Goal: Information Seeking & Learning: Learn about a topic

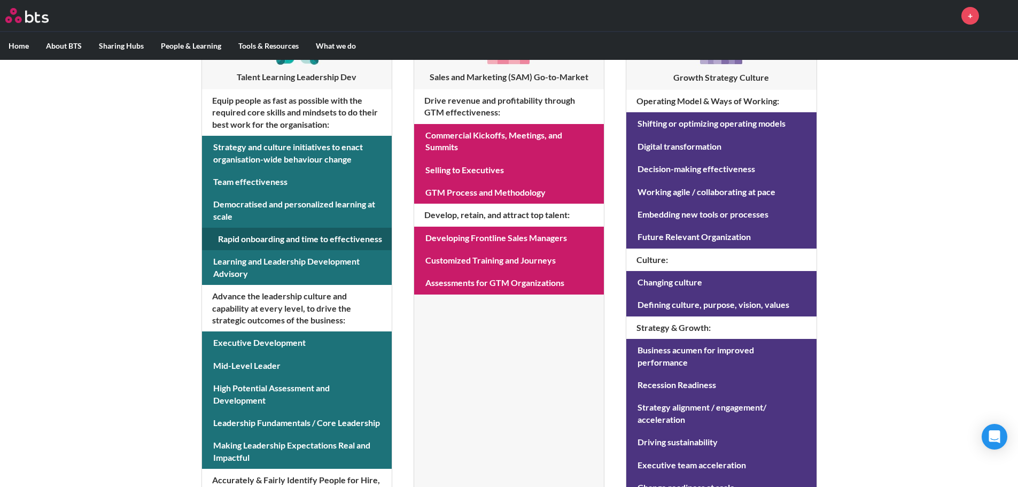
scroll to position [267, 0]
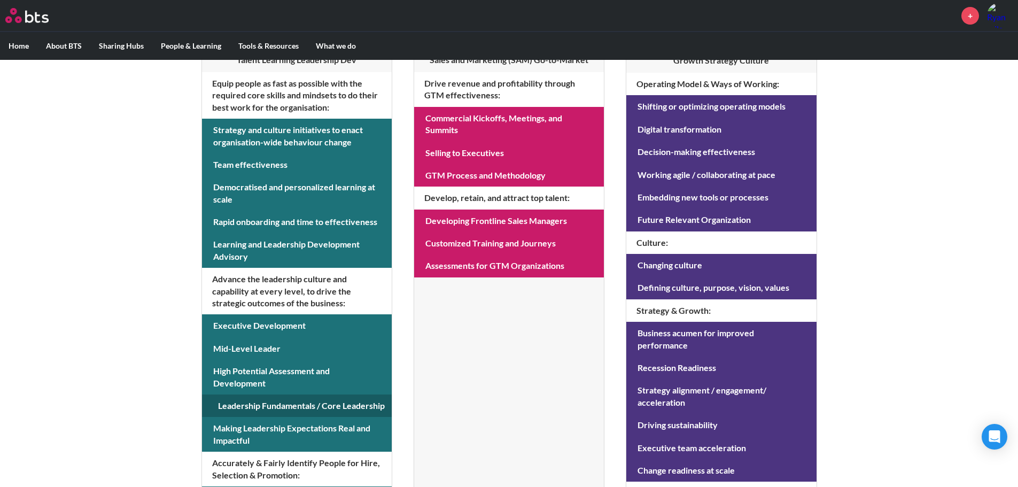
click at [272, 402] on link at bounding box center [297, 405] width 190 height 22
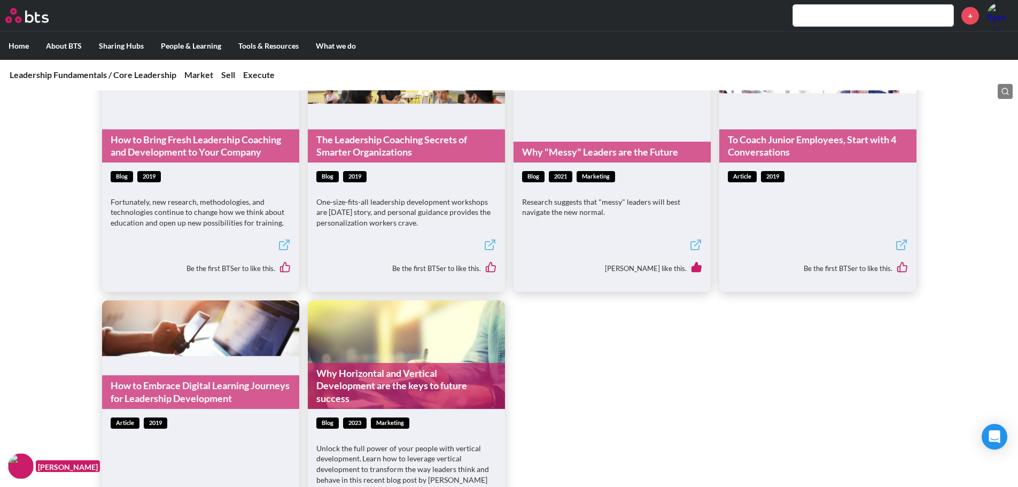
scroll to position [2138, 0]
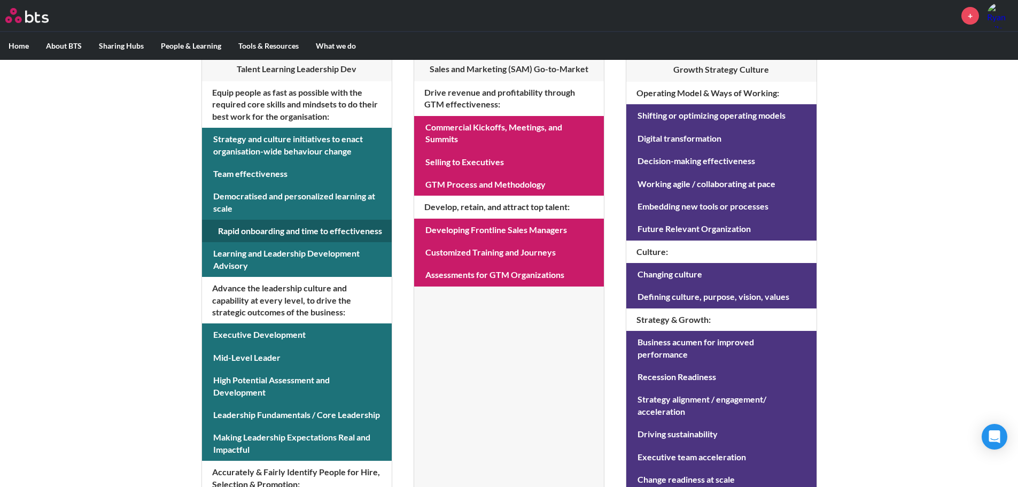
scroll to position [267, 0]
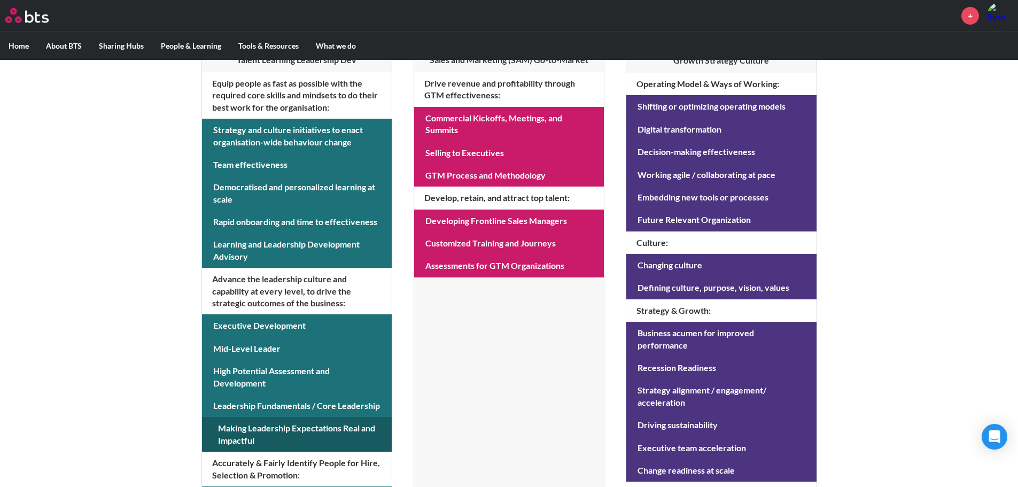
click at [270, 430] on link at bounding box center [297, 434] width 190 height 35
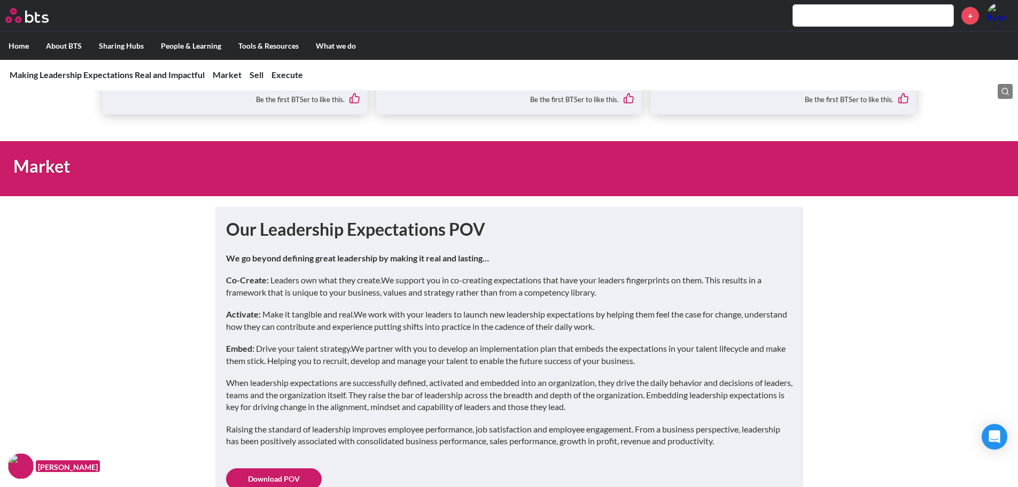
scroll to position [481, 0]
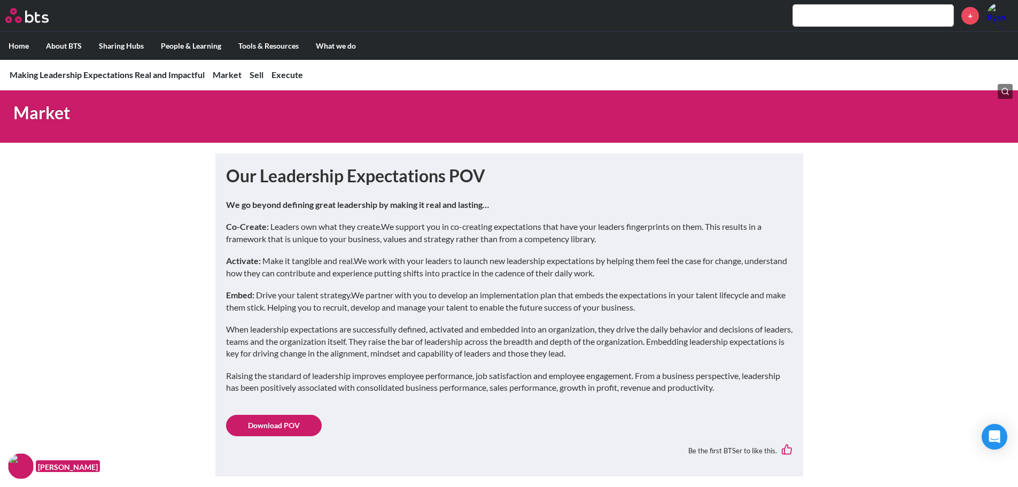
click at [294, 417] on link "Download POV" at bounding box center [274, 425] width 96 height 21
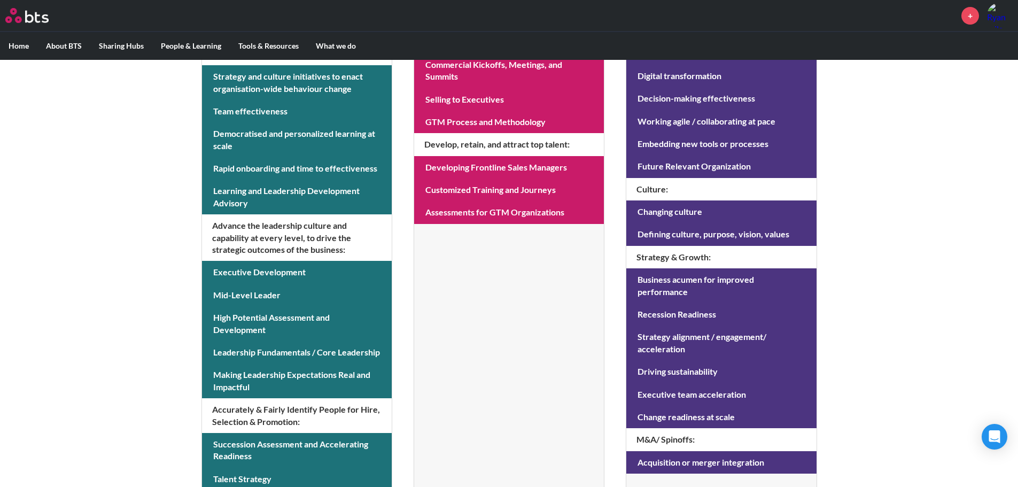
scroll to position [267, 0]
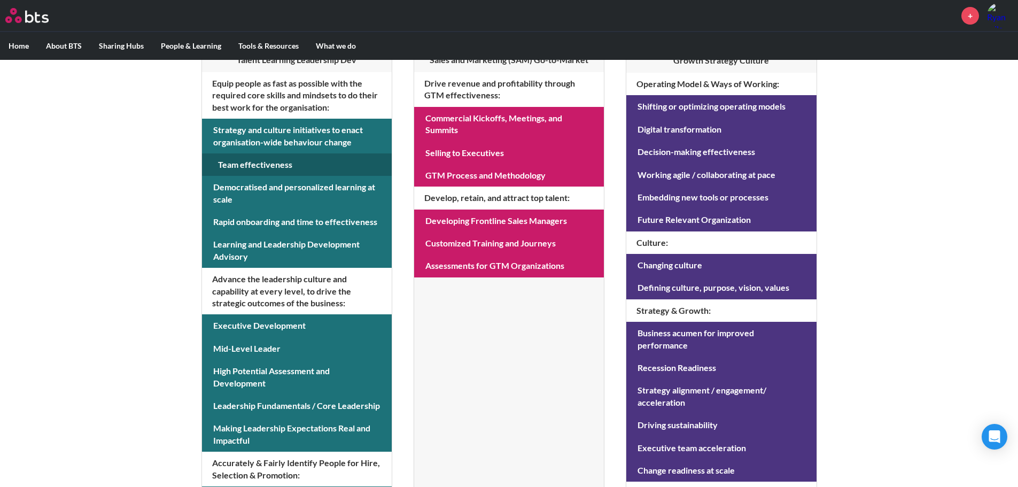
click at [291, 159] on link at bounding box center [297, 164] width 190 height 22
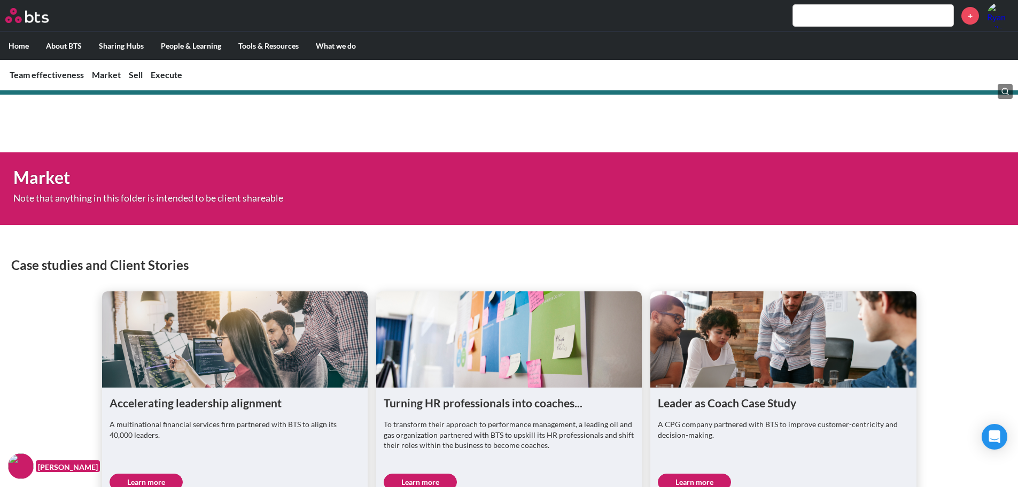
scroll to position [112, 0]
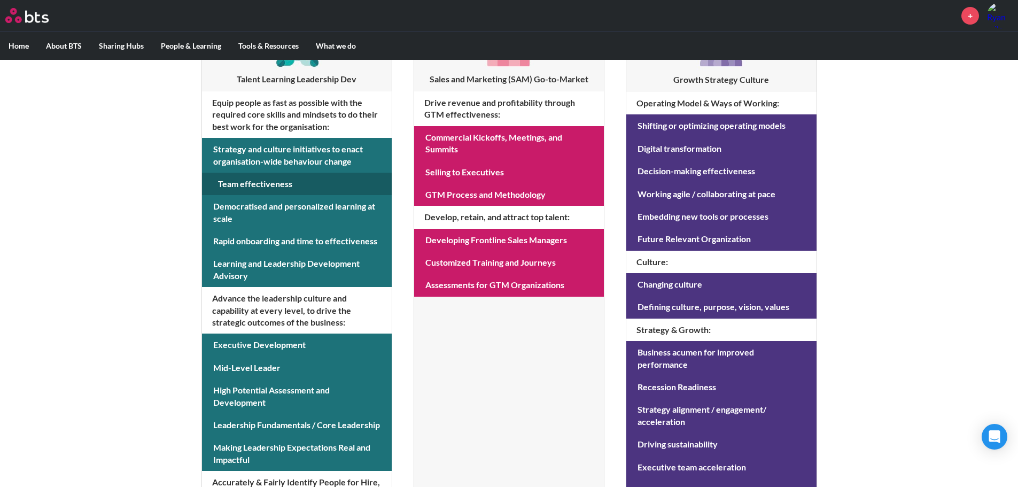
scroll to position [267, 0]
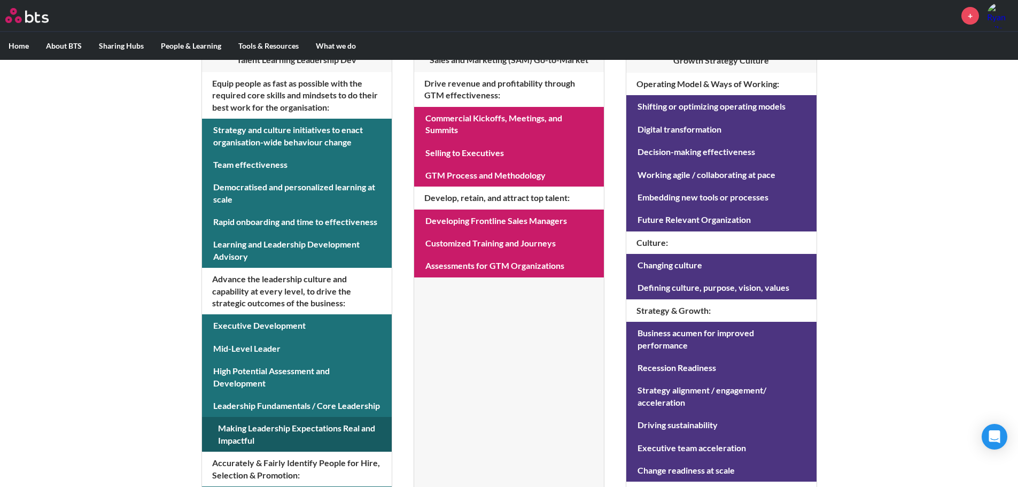
click at [265, 422] on link at bounding box center [297, 434] width 190 height 35
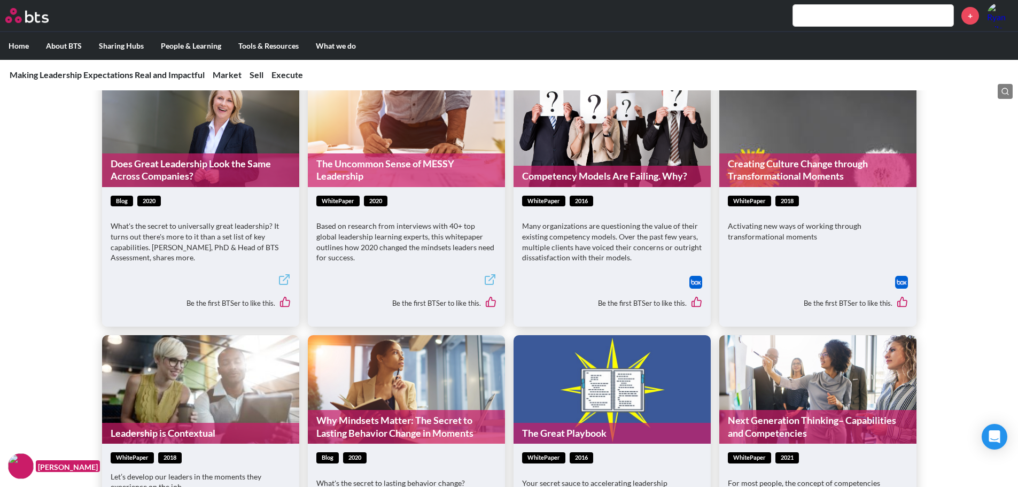
scroll to position [1603, 0]
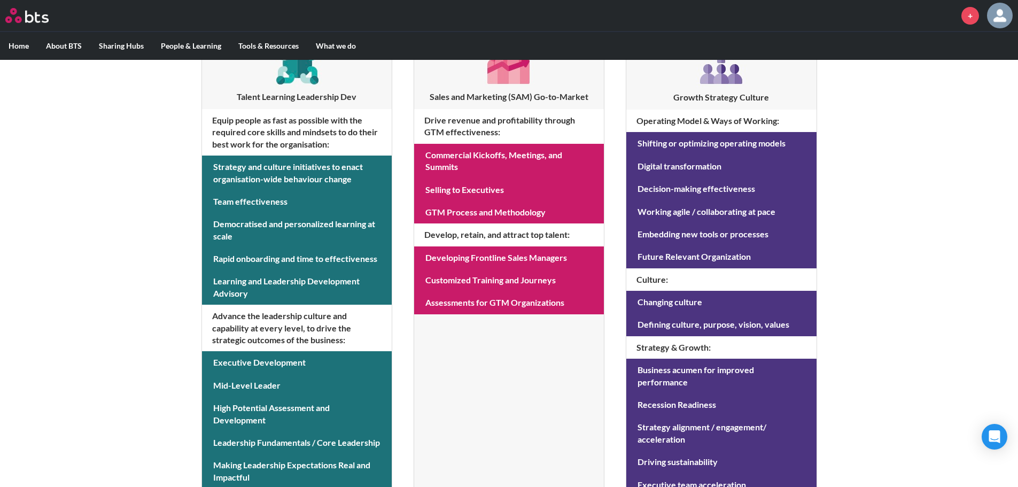
scroll to position [202, 0]
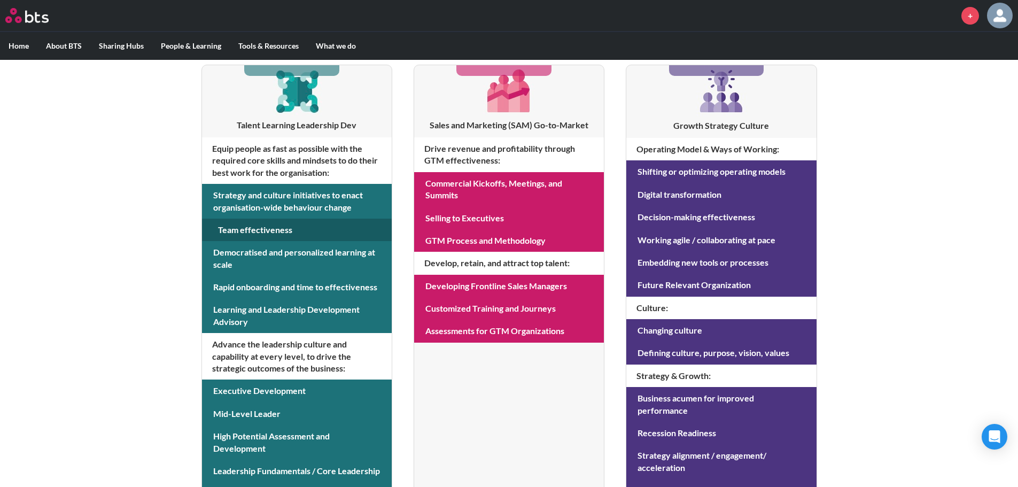
click at [278, 229] on link at bounding box center [297, 230] width 190 height 22
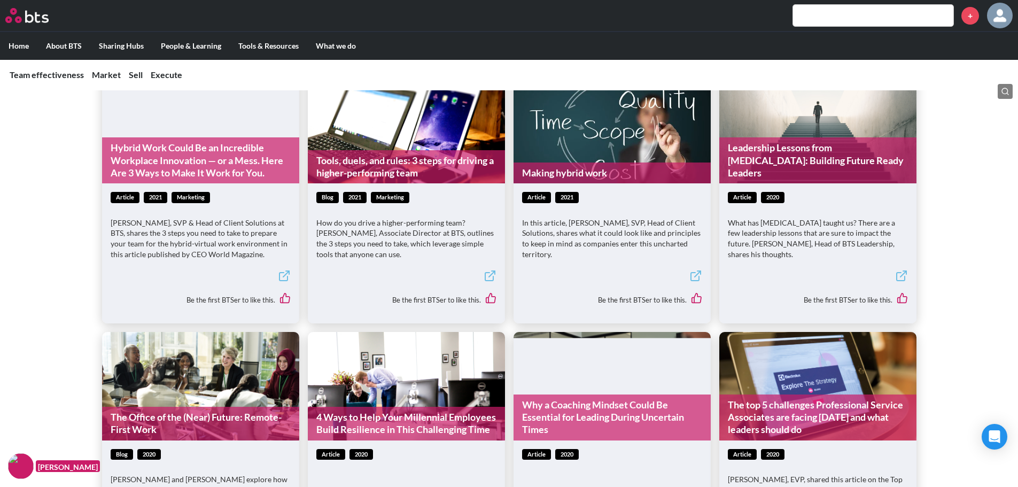
scroll to position [1764, 0]
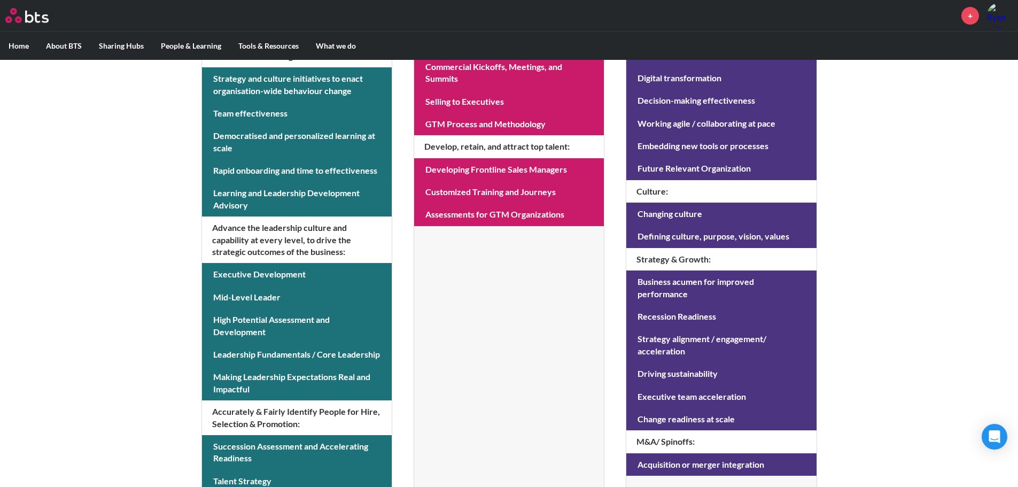
scroll to position [255, 0]
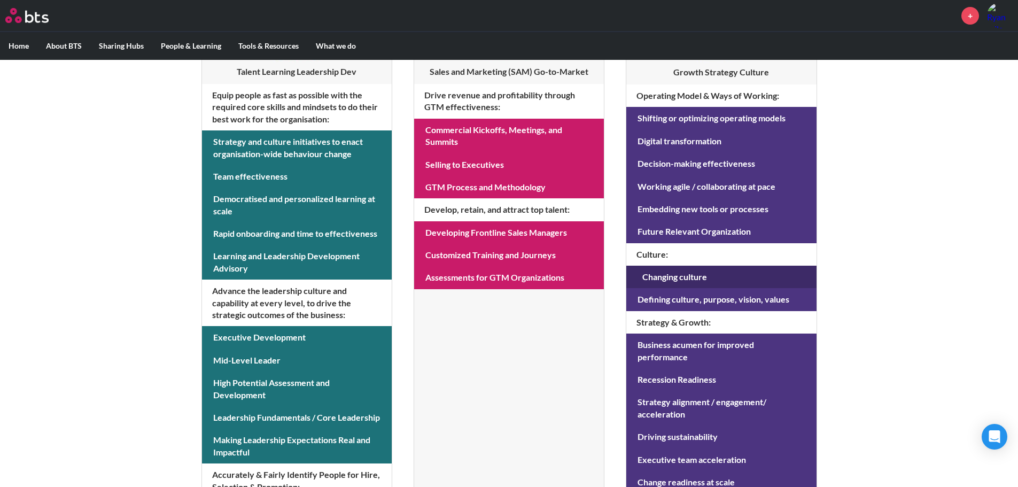
click at [677, 275] on link at bounding box center [721, 277] width 190 height 22
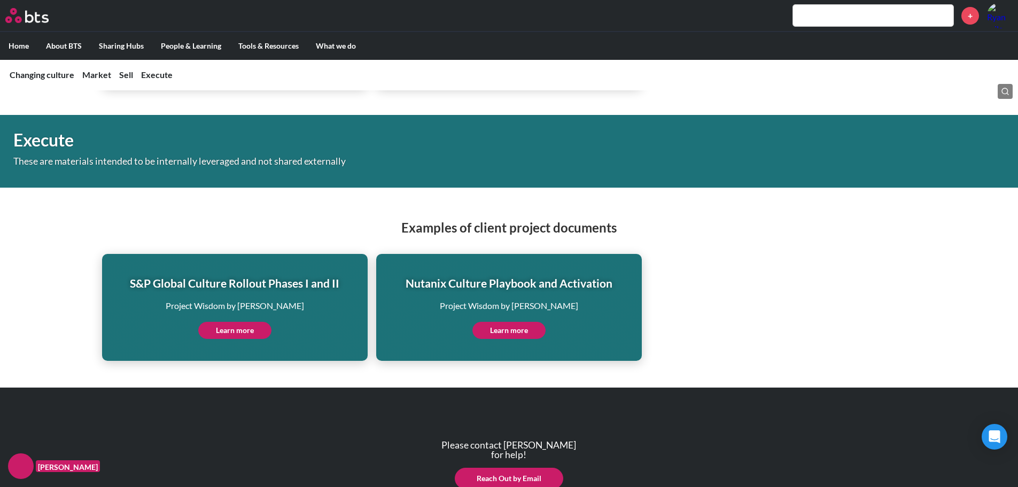
scroll to position [2856, 0]
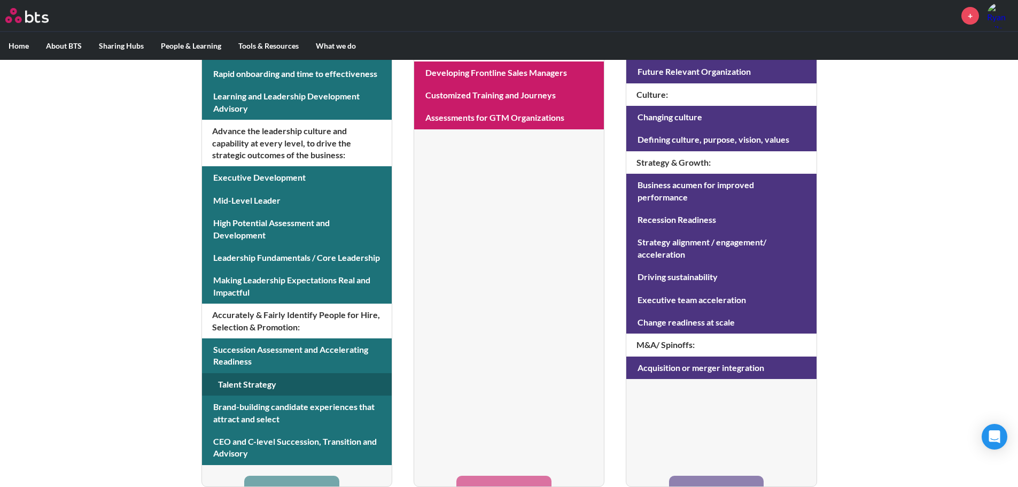
scroll to position [416, 0]
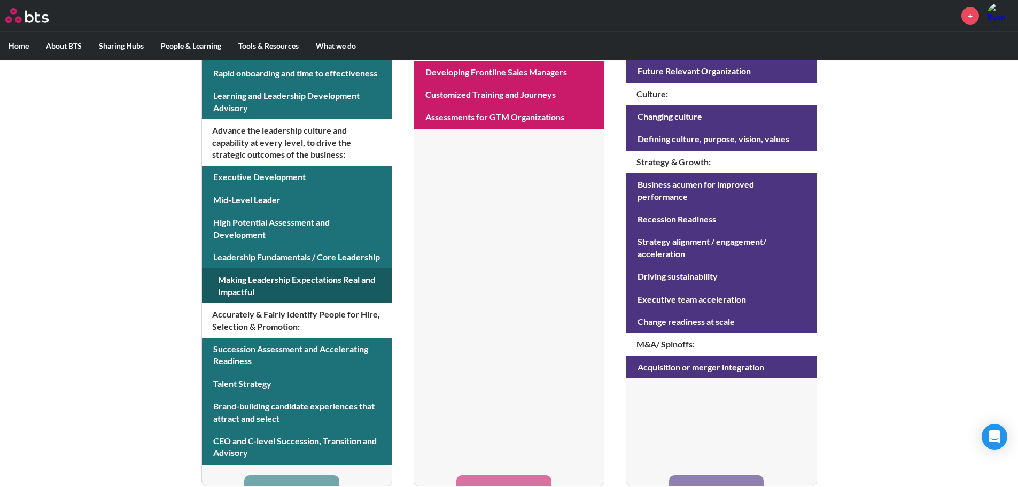
click at [257, 286] on link at bounding box center [297, 285] width 190 height 35
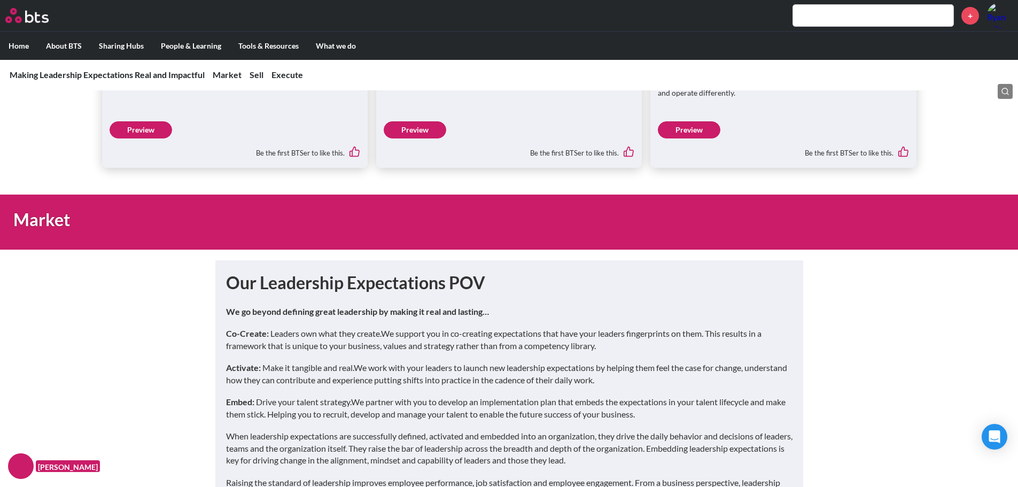
scroll to position [160, 0]
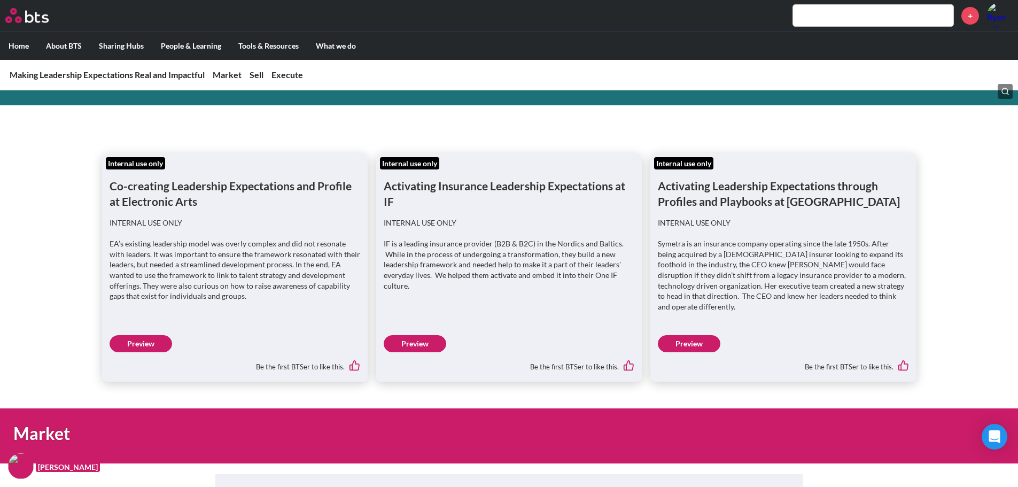
click at [433, 339] on link "Preview" at bounding box center [415, 343] width 63 height 17
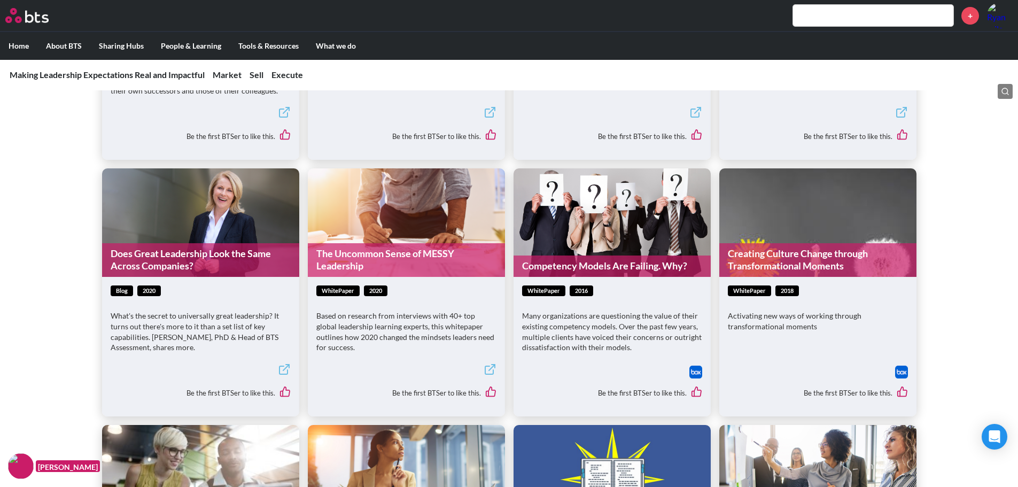
scroll to position [1229, 0]
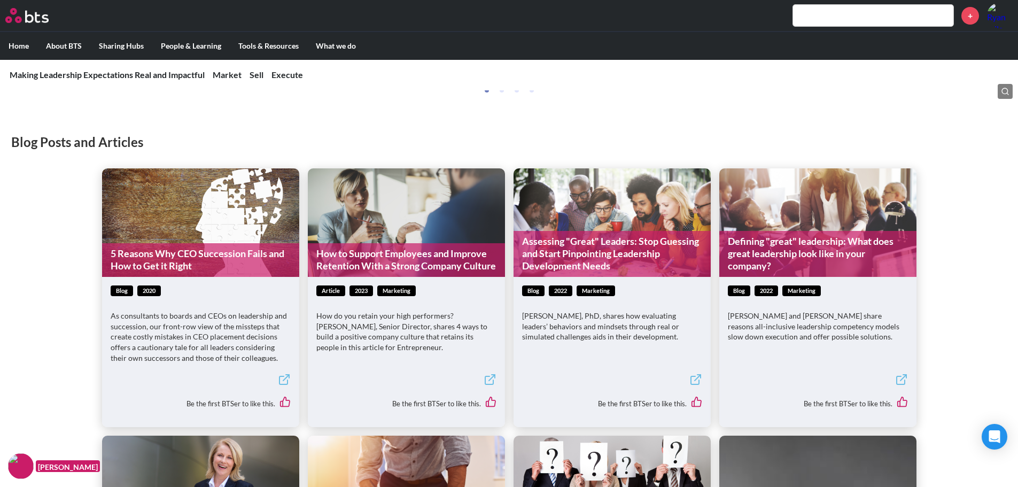
click at [606, 245] on link "Assessing "Great" Leaders: Stop Guessing and Start Pinpointing Leadership Devel…" at bounding box center [612, 254] width 197 height 46
click at [447, 243] on link "How to Support Employees and Improve Retention With a Strong Company Culture" at bounding box center [406, 260] width 197 height 34
click at [793, 237] on link "Defining "great" leadership: What does great leadership look like in your compa…" at bounding box center [817, 254] width 197 height 46
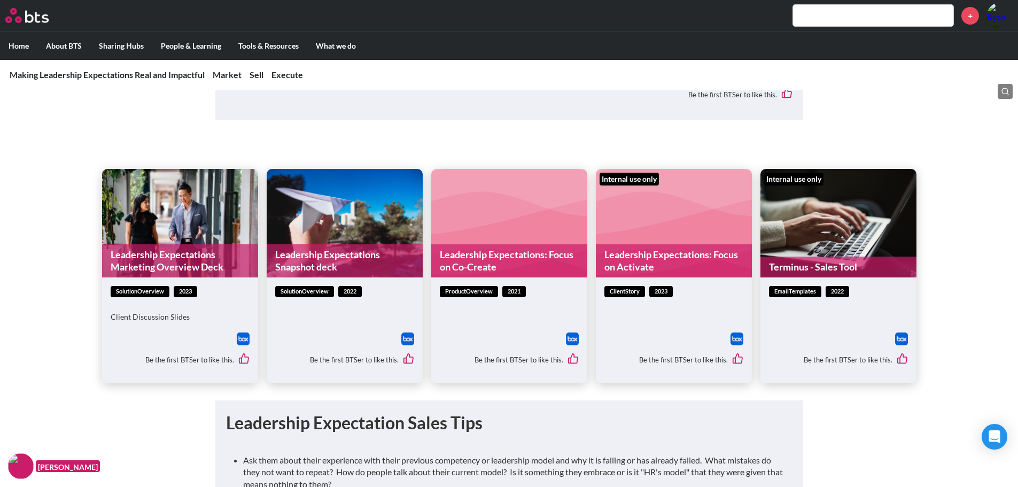
scroll to position [3260, 0]
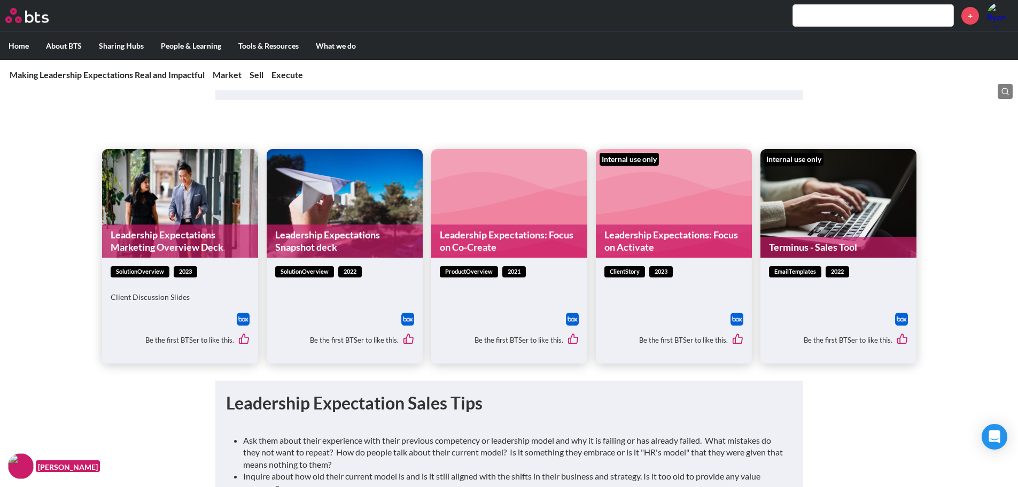
click at [170, 234] on link "Leadership Expectations Marketing Overview Deck" at bounding box center [180, 241] width 156 height 34
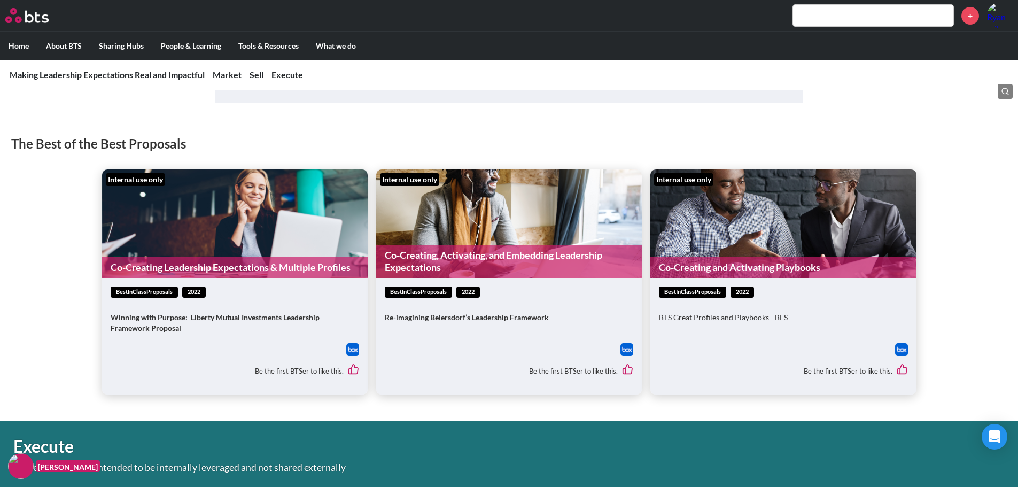
scroll to position [3955, 0]
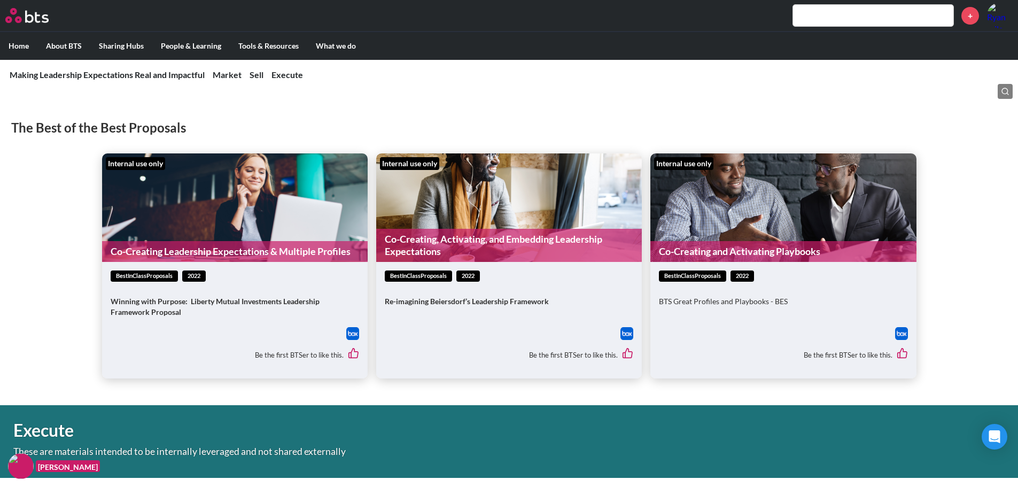
click at [256, 270] on div "bestInClassProposals 2022" at bounding box center [235, 275] width 249 height 11
click at [260, 241] on link "Co-Creating Leadership Expectations & Multiple Profiles" at bounding box center [235, 251] width 266 height 21
click at [702, 247] on link "Co-Creating and Activating Playbooks" at bounding box center [783, 251] width 266 height 21
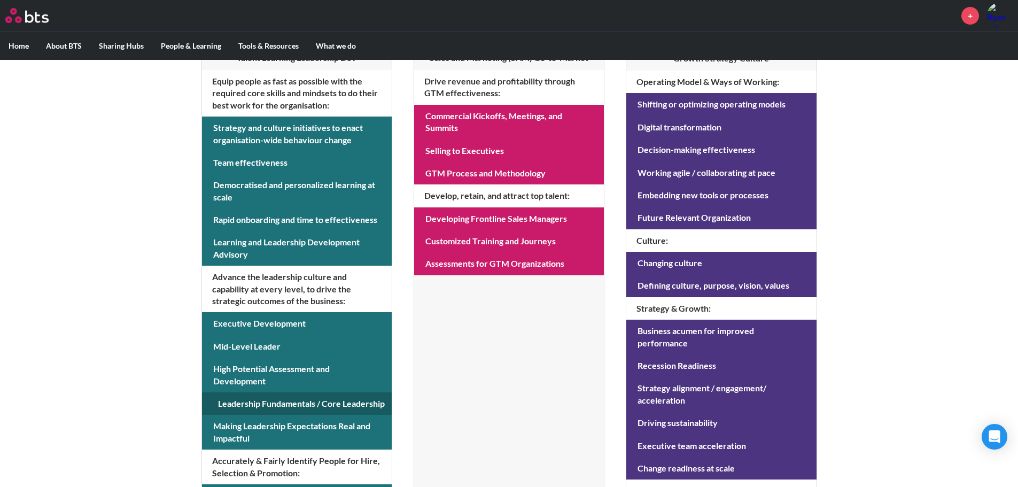
scroll to position [268, 0]
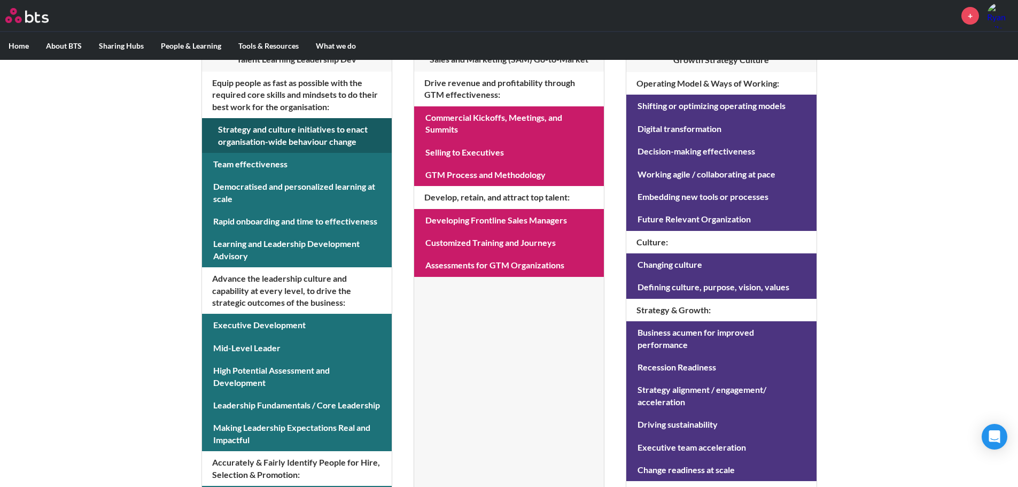
click at [268, 144] on link at bounding box center [297, 135] width 190 height 35
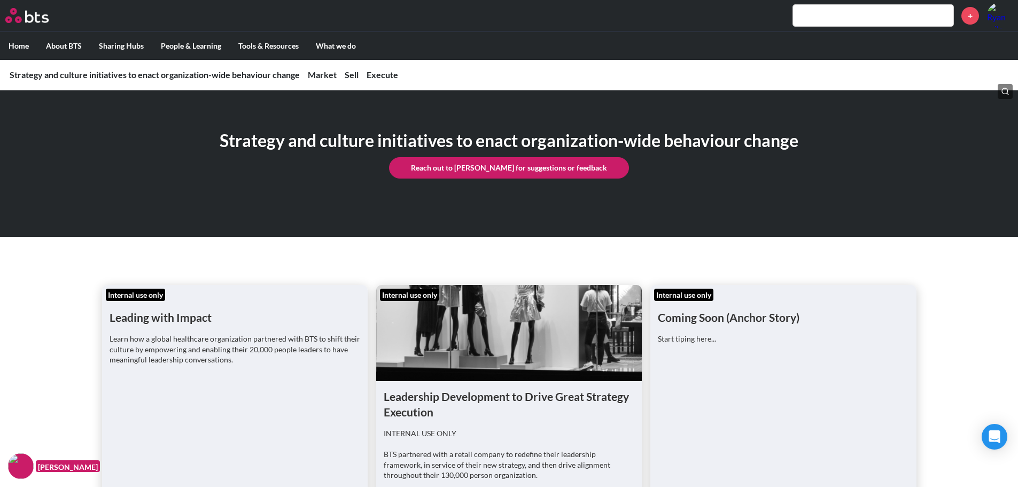
scroll to position [53, 0]
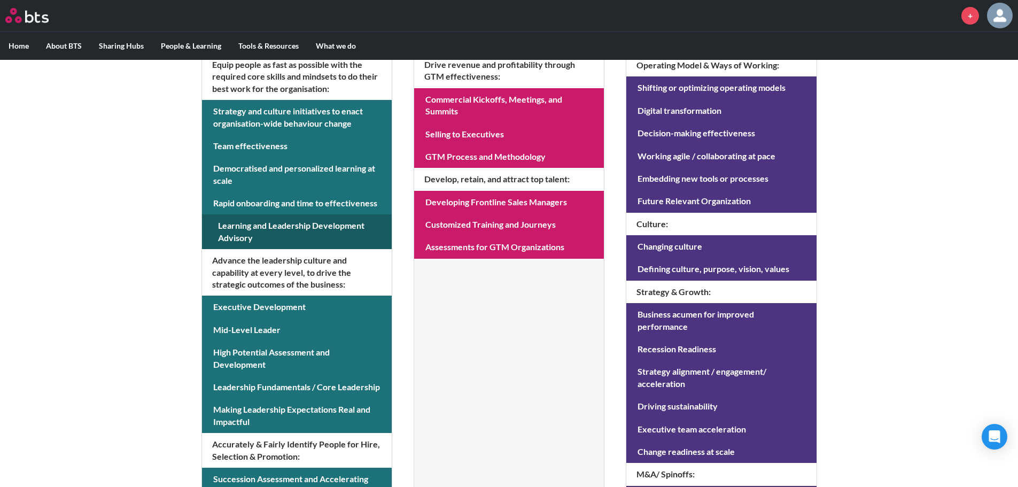
scroll to position [268, 0]
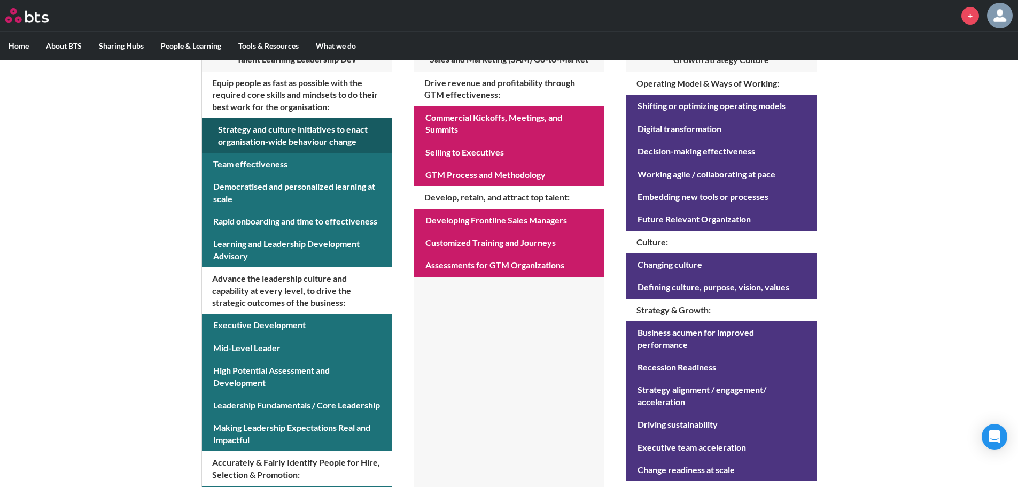
click at [265, 129] on link at bounding box center [297, 135] width 190 height 35
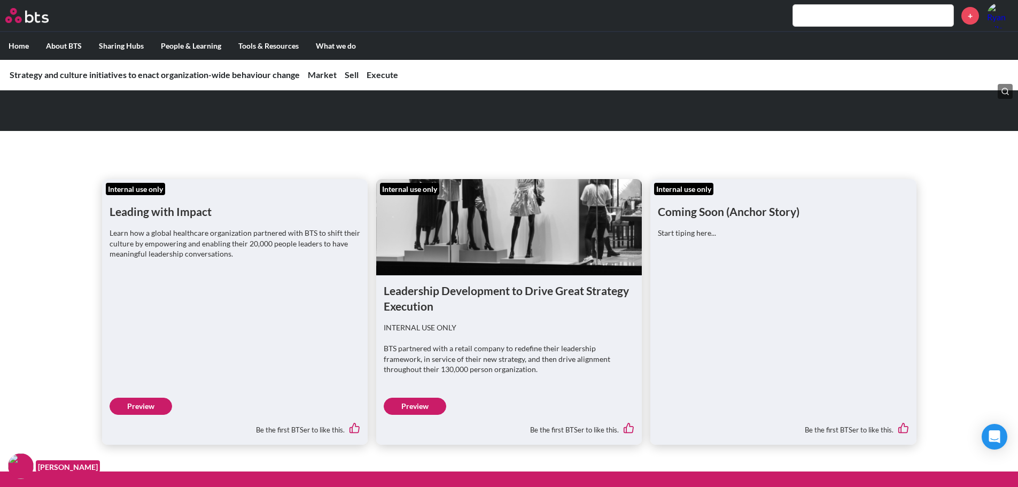
scroll to position [188, 0]
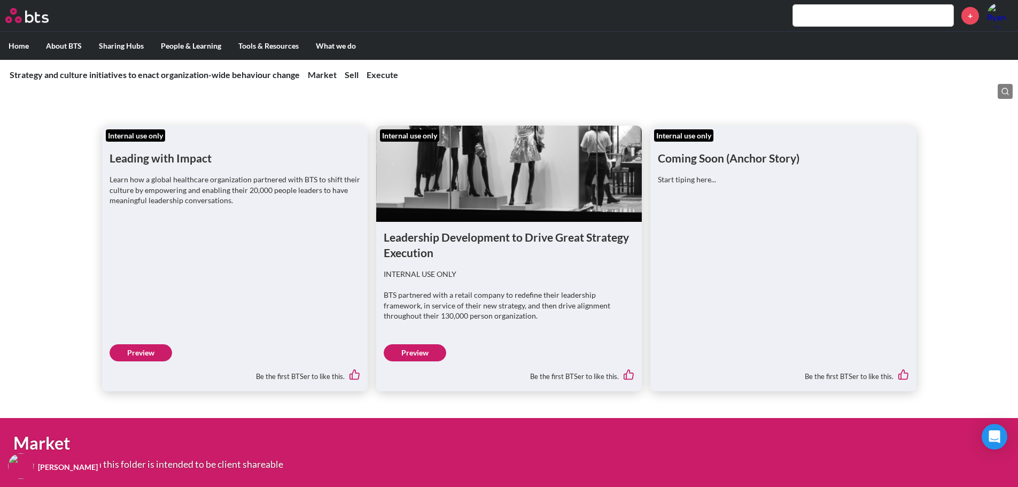
click at [429, 352] on link "Preview" at bounding box center [415, 352] width 63 height 17
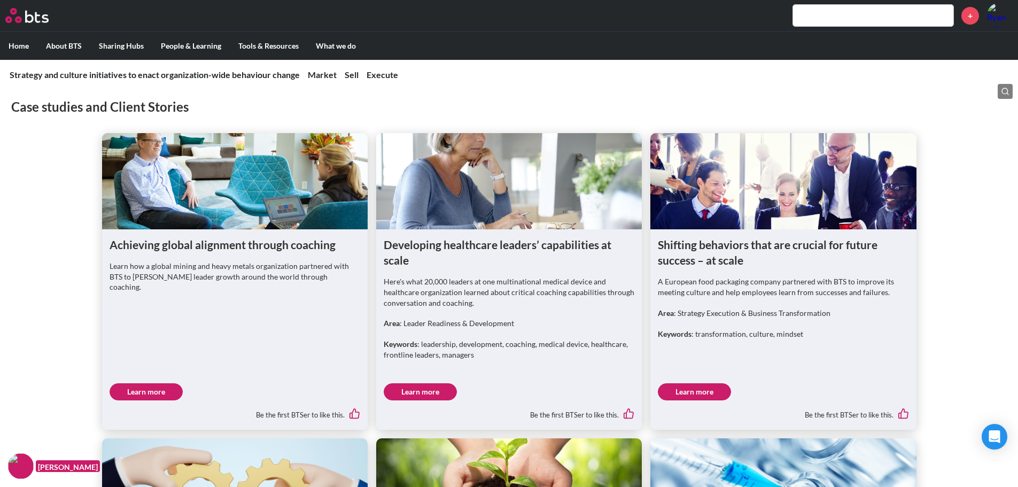
scroll to position [669, 0]
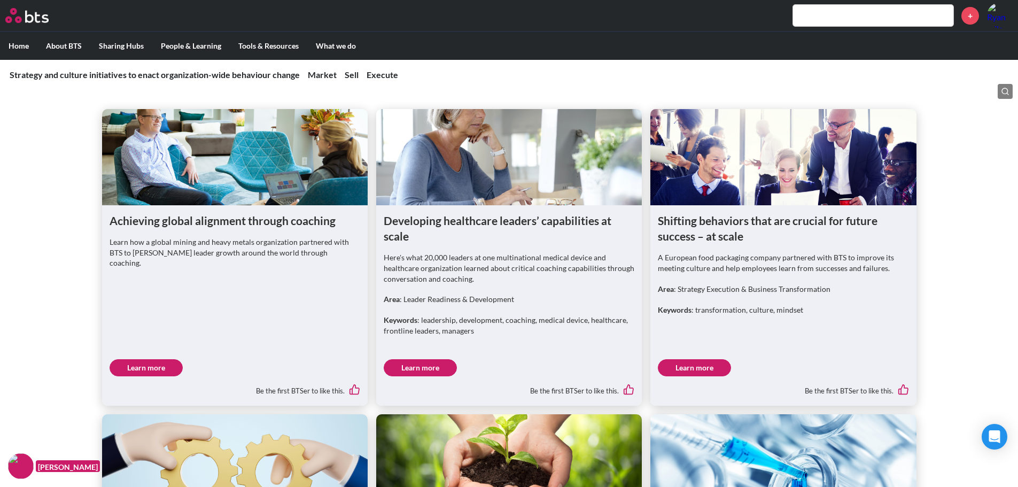
click at [165, 369] on link "Learn more" at bounding box center [146, 367] width 73 height 17
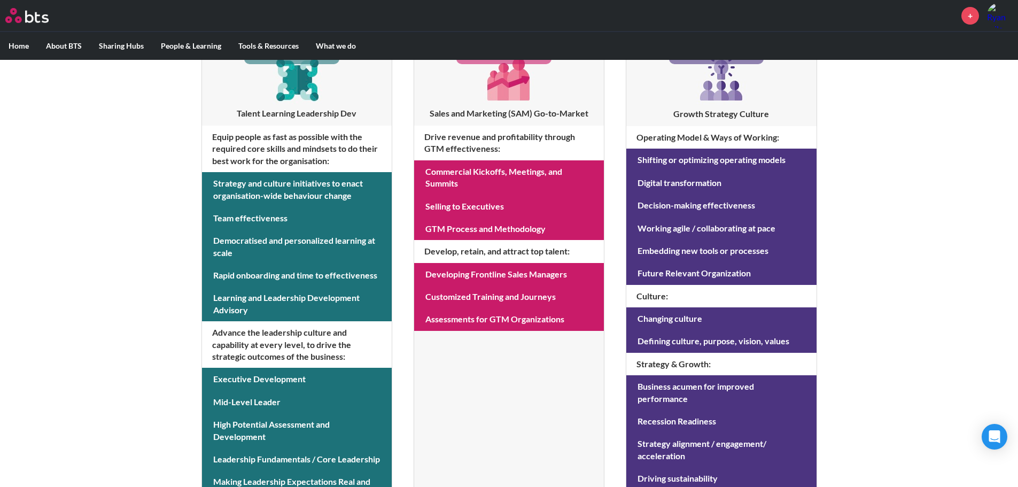
scroll to position [160, 0]
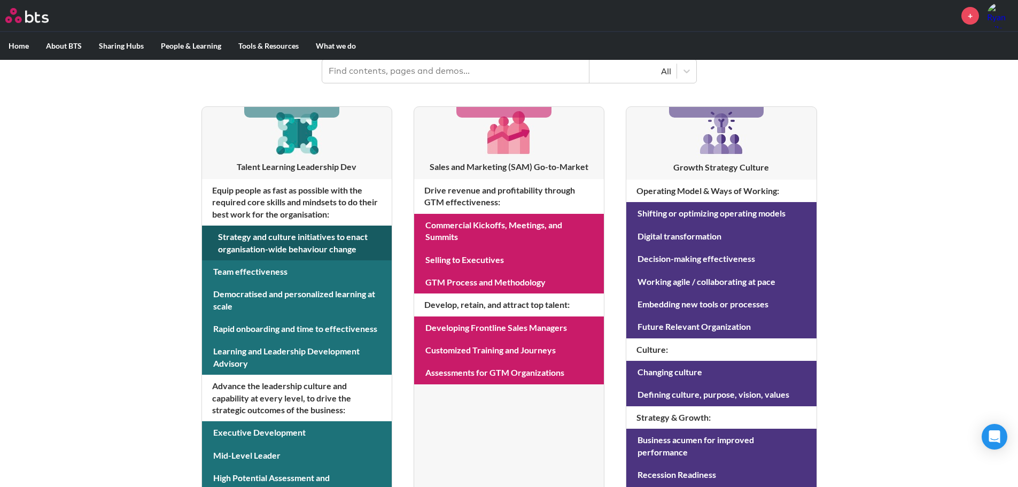
click at [284, 255] on link at bounding box center [297, 243] width 190 height 35
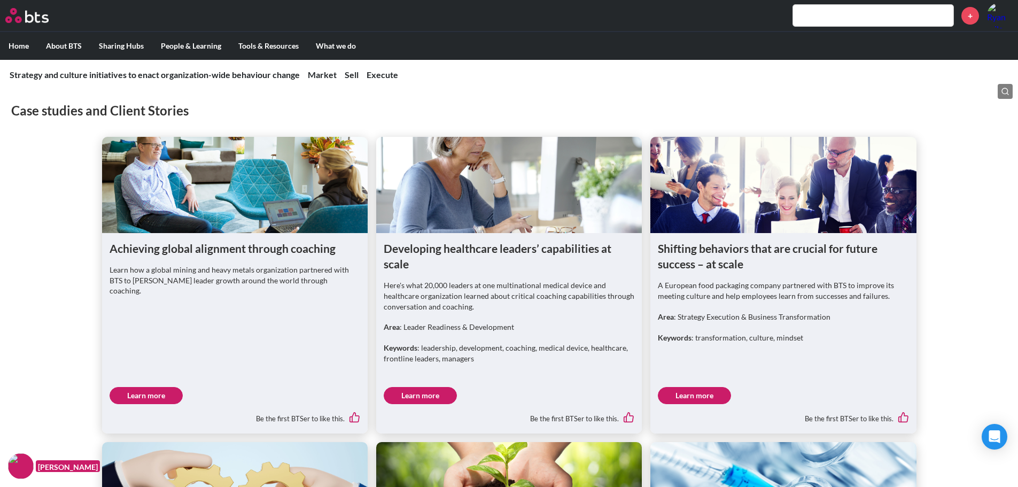
scroll to position [695, 0]
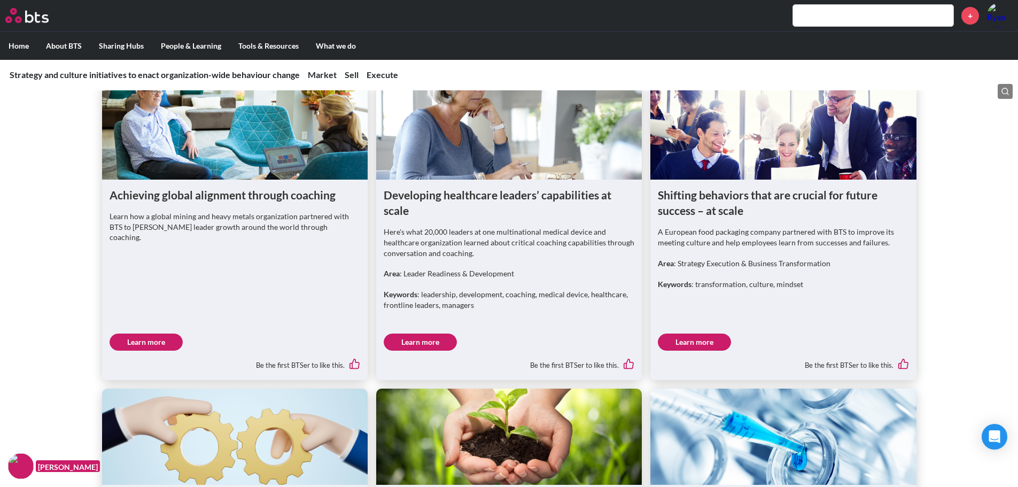
click at [437, 341] on link "Learn more" at bounding box center [420, 342] width 73 height 17
click at [683, 346] on link "Learn more" at bounding box center [694, 342] width 73 height 17
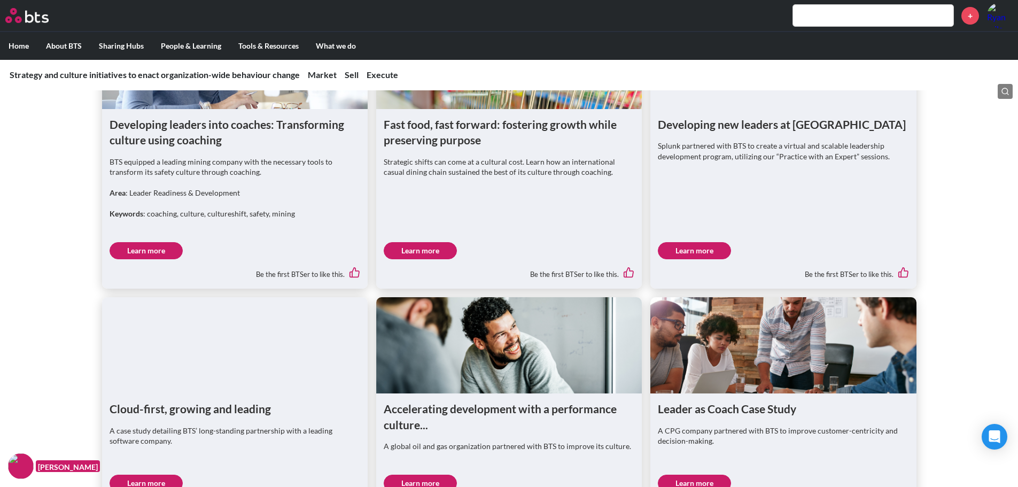
scroll to position [1390, 0]
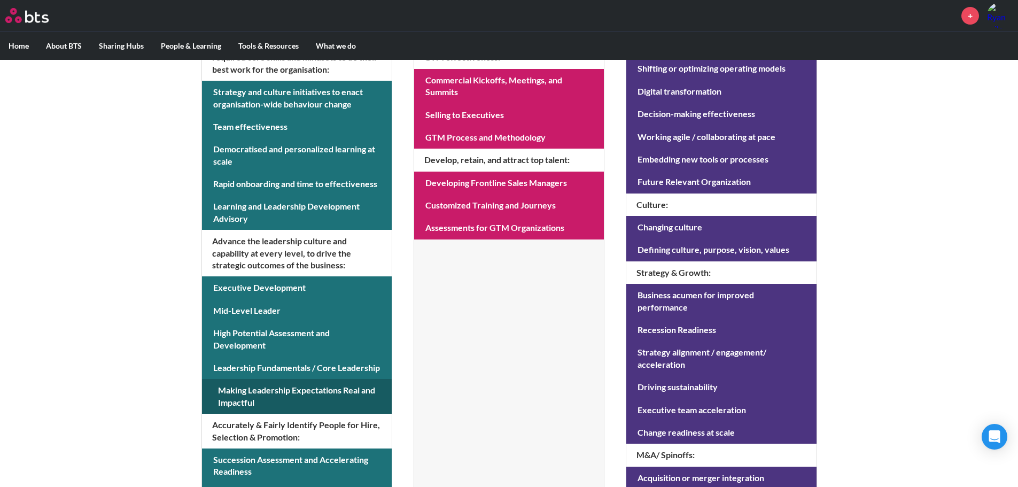
scroll to position [214, 0]
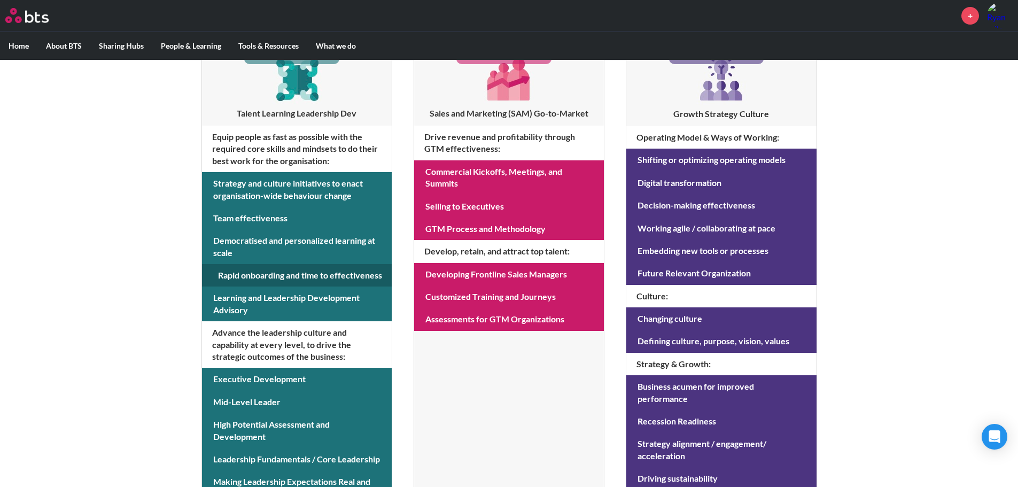
click at [257, 274] on link at bounding box center [297, 275] width 190 height 22
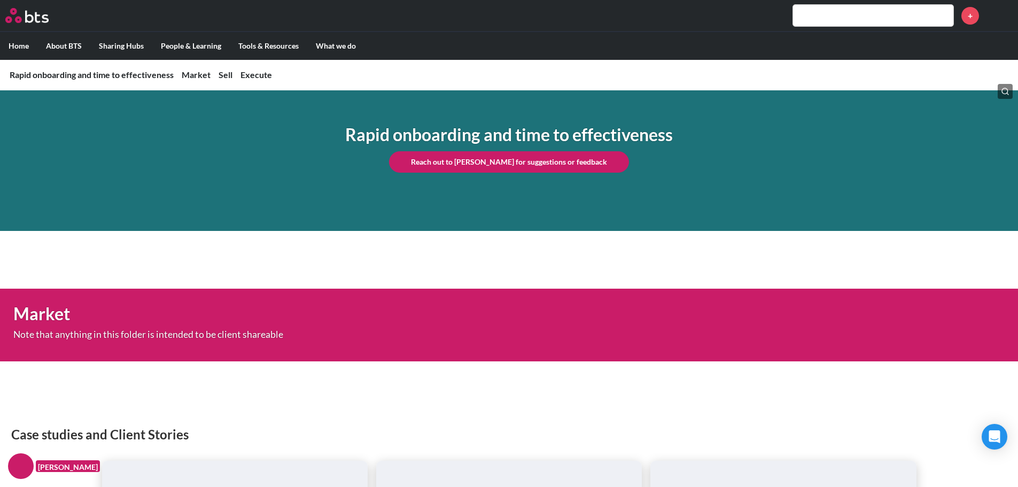
scroll to position [53, 0]
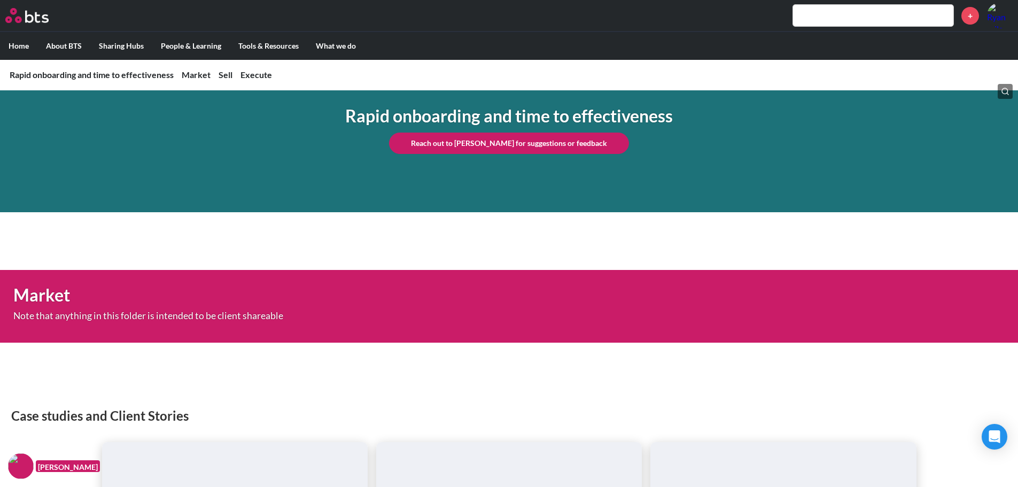
click at [32, 468] on img at bounding box center [21, 466] width 26 height 26
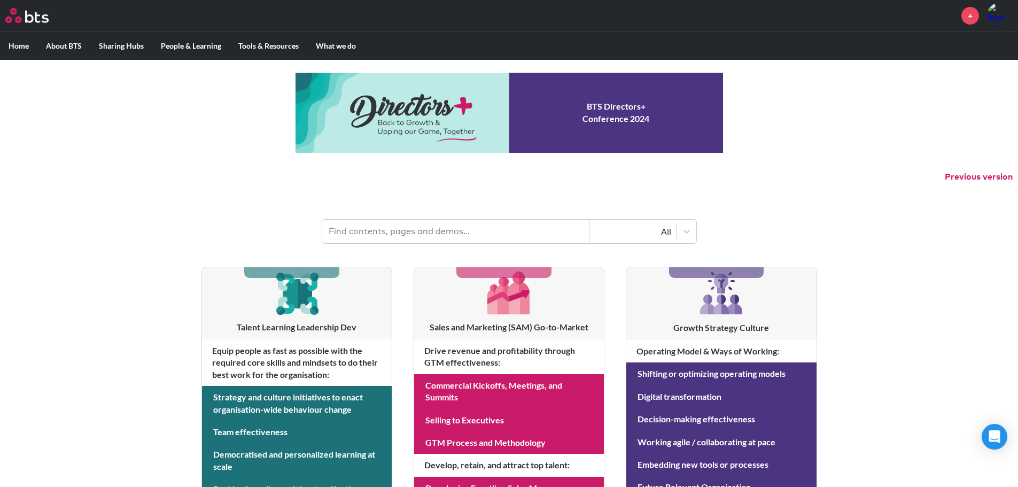
scroll to position [214, 0]
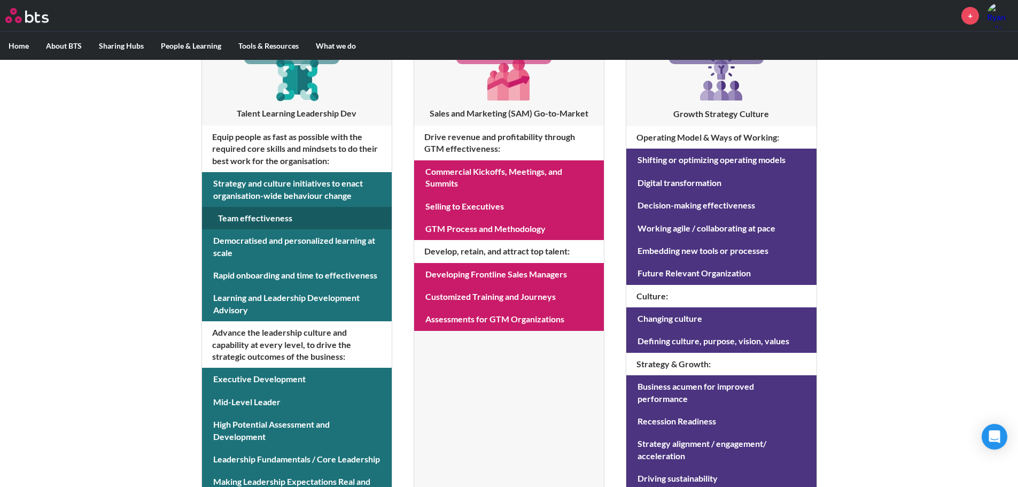
click at [245, 218] on link at bounding box center [297, 218] width 190 height 22
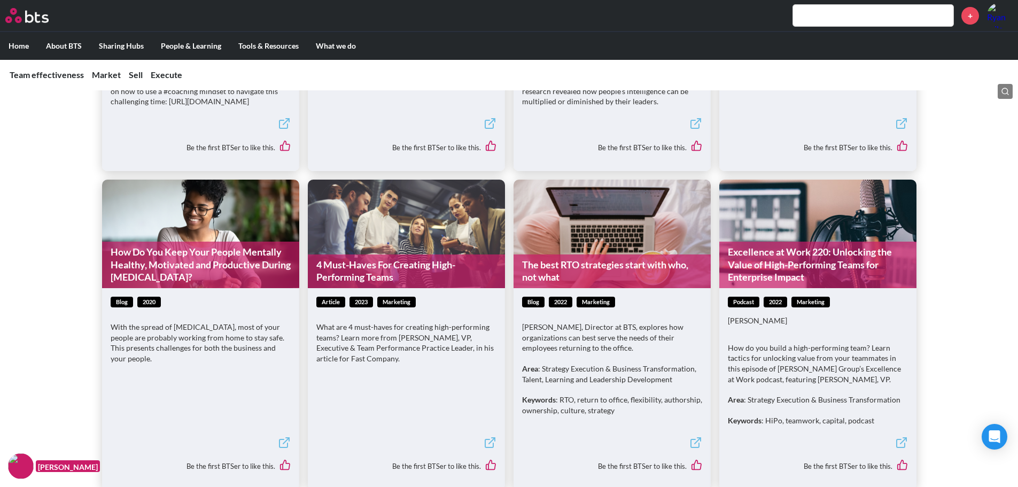
scroll to position [967, 0]
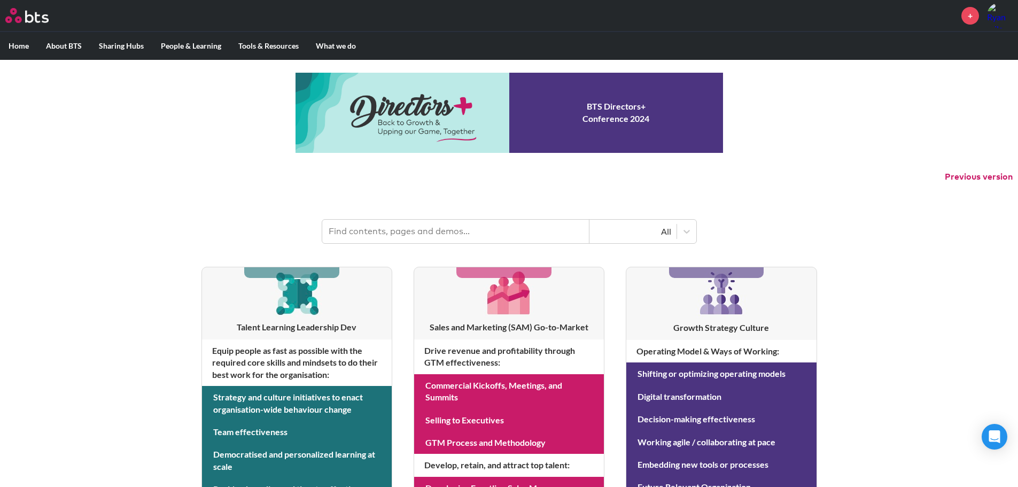
scroll to position [214, 0]
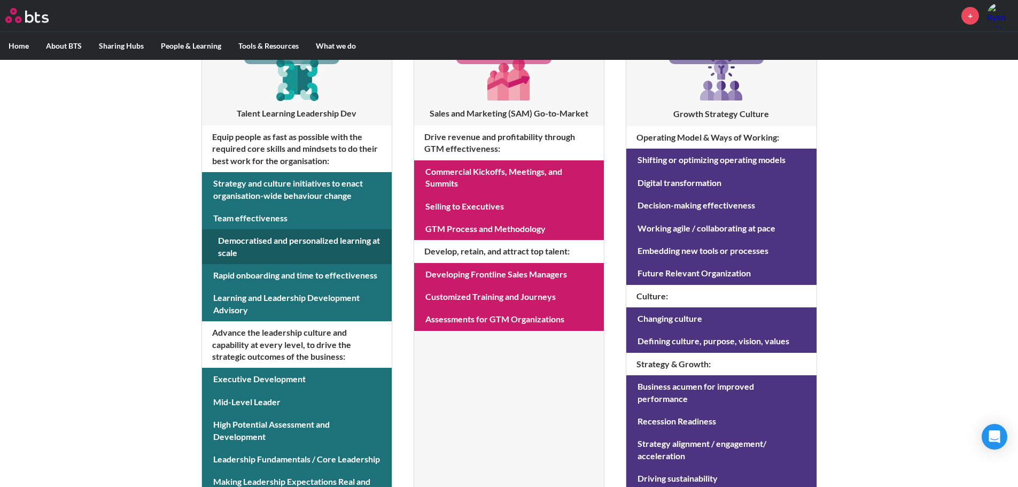
click at [266, 240] on link at bounding box center [297, 246] width 190 height 35
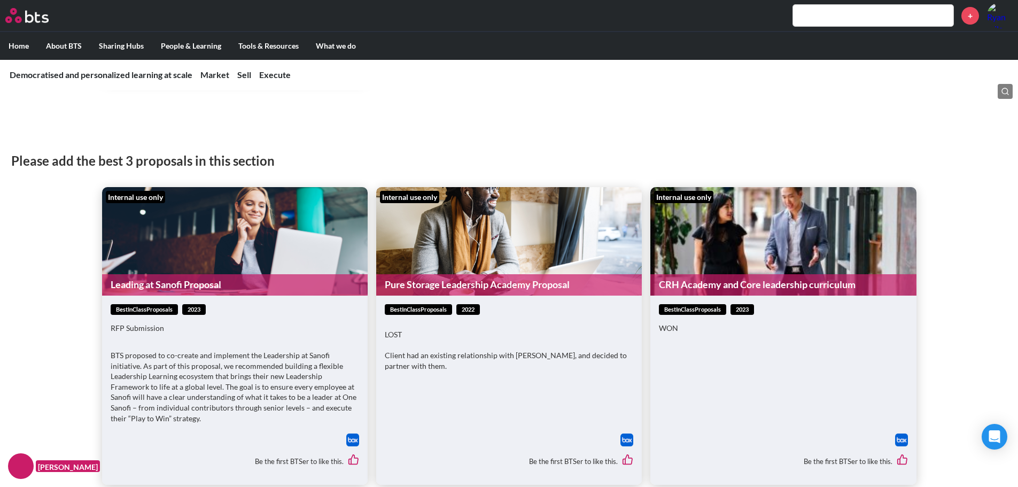
scroll to position [1871, 0]
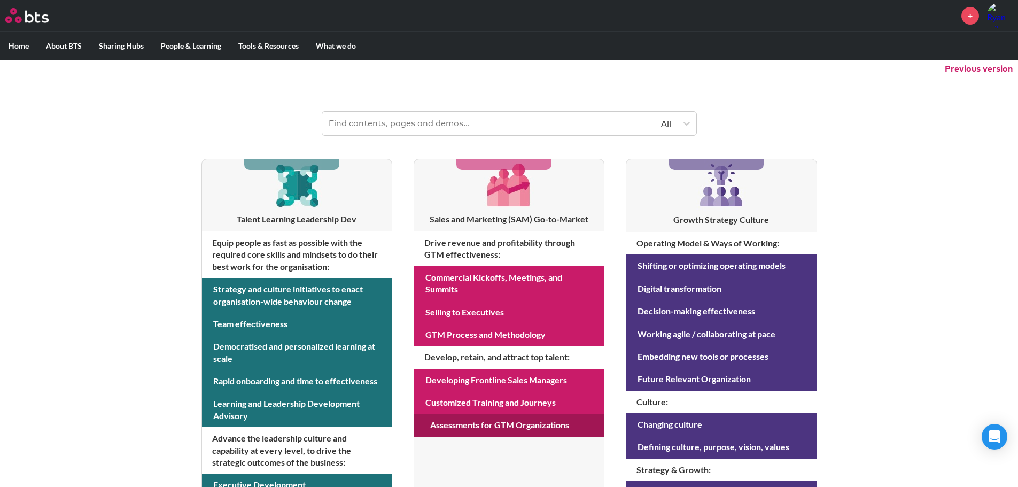
scroll to position [107, 0]
